Goal: Task Accomplishment & Management: Complete application form

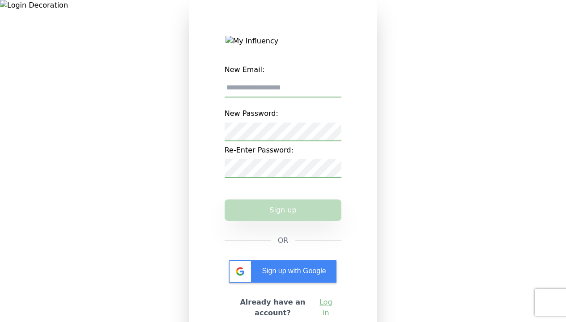
click at [284, 91] on input "New Email:" at bounding box center [283, 88] width 117 height 19
click at [279, 85] on input "New Email:" at bounding box center [283, 88] width 117 height 19
type input "**********"
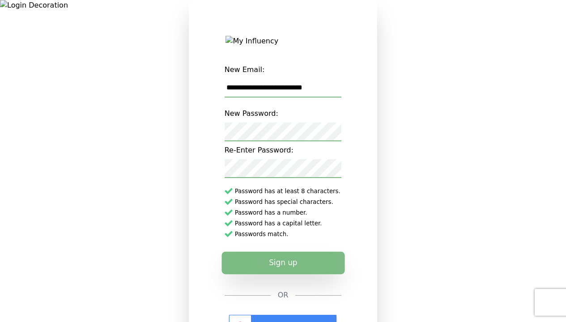
click at [298, 268] on button "Sign up" at bounding box center [283, 263] width 123 height 22
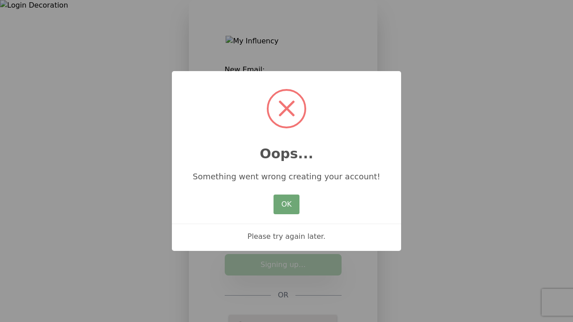
click at [276, 205] on button "OK" at bounding box center [286, 205] width 26 height 20
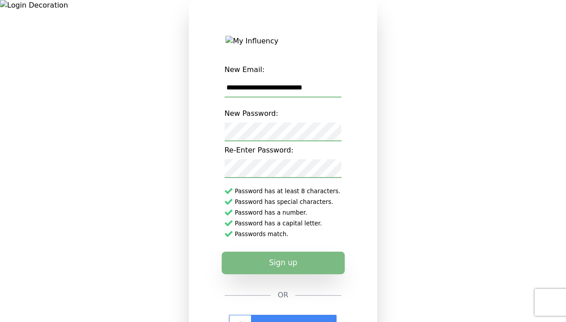
click at [273, 274] on button "Sign up" at bounding box center [283, 263] width 123 height 22
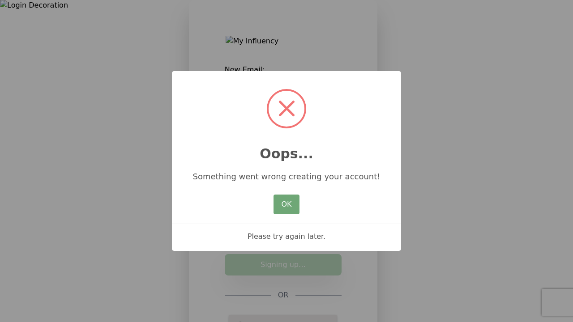
click at [290, 199] on button "OK" at bounding box center [286, 205] width 26 height 20
